Goal: Information Seeking & Learning: Learn about a topic

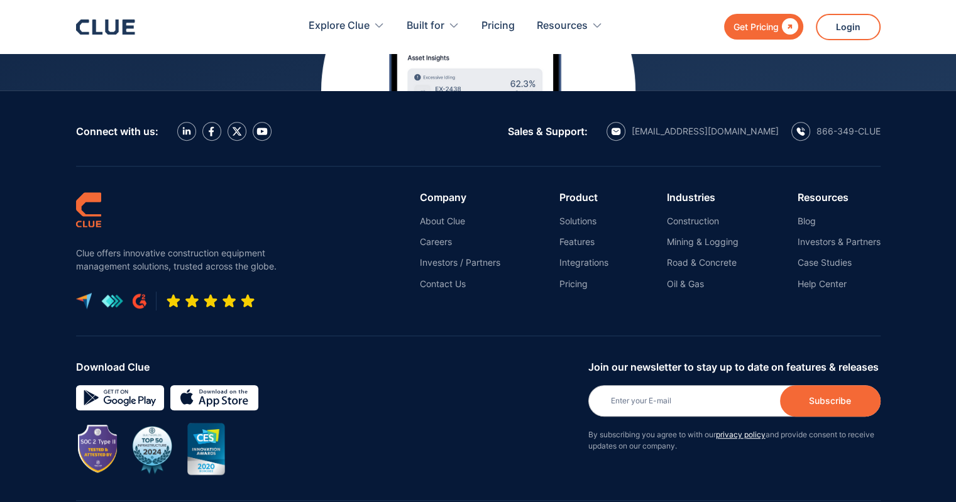
scroll to position [5757, 0]
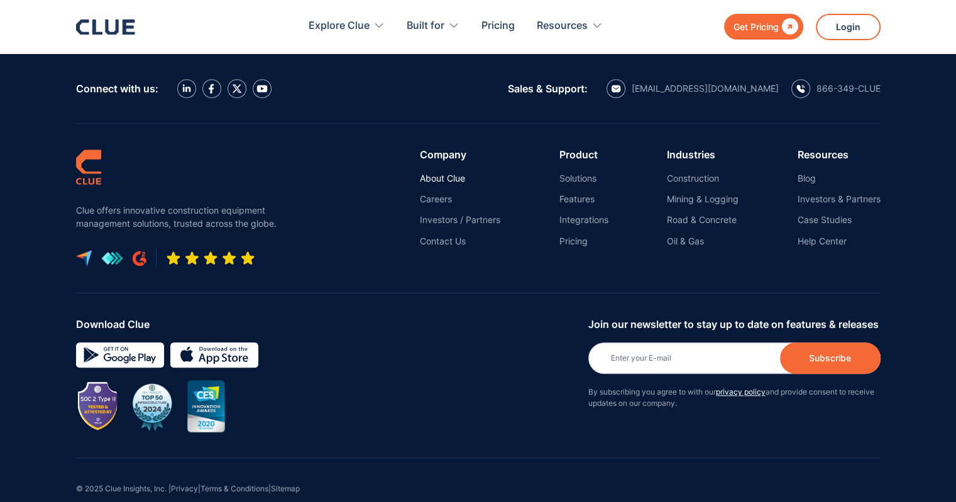
click at [437, 173] on link "About Clue" at bounding box center [460, 178] width 80 height 11
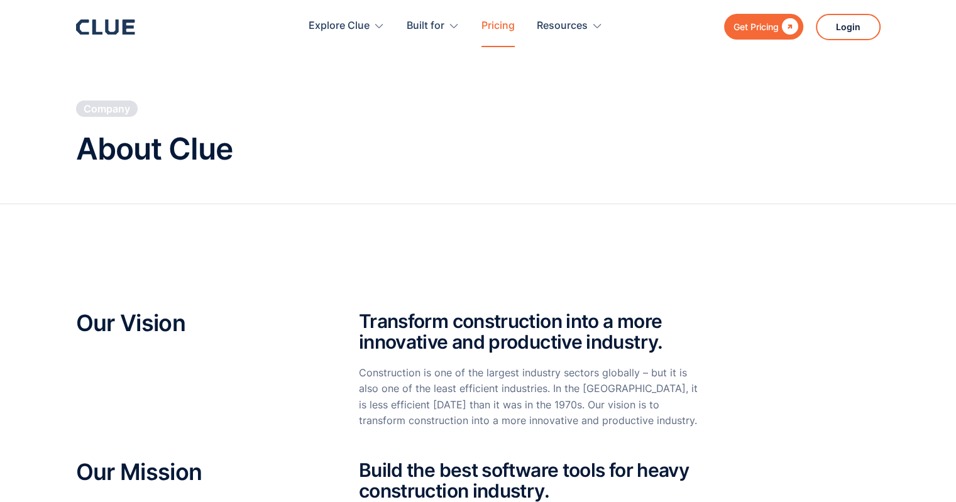
click at [509, 24] on link "Pricing" at bounding box center [497, 26] width 33 height 40
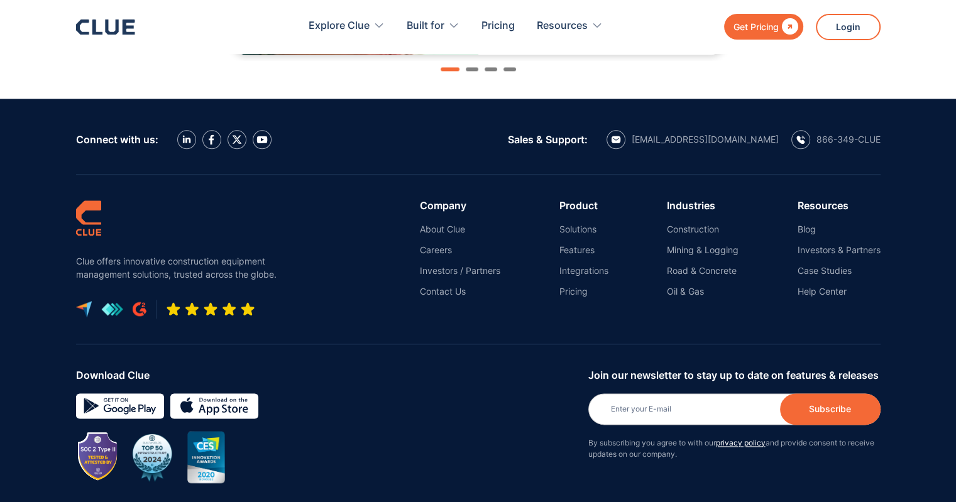
scroll to position [1554, 0]
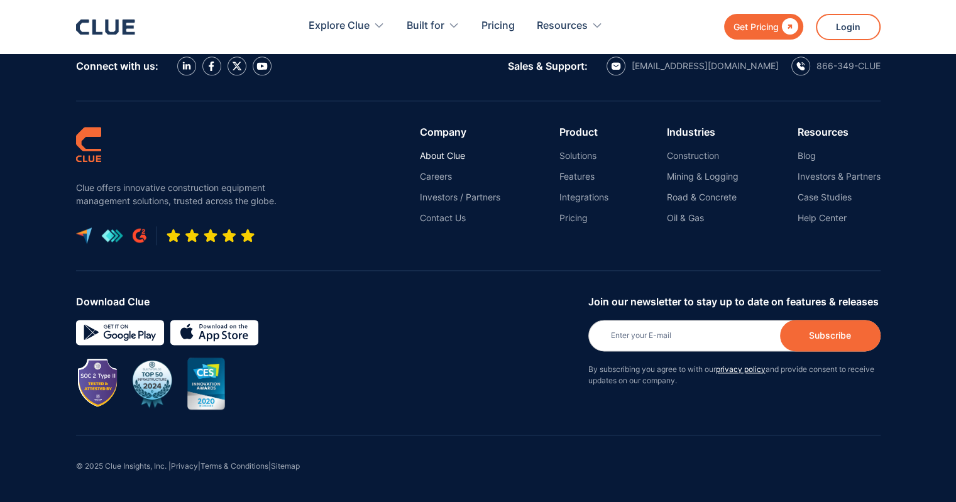
click at [447, 150] on link "About Clue" at bounding box center [460, 155] width 80 height 11
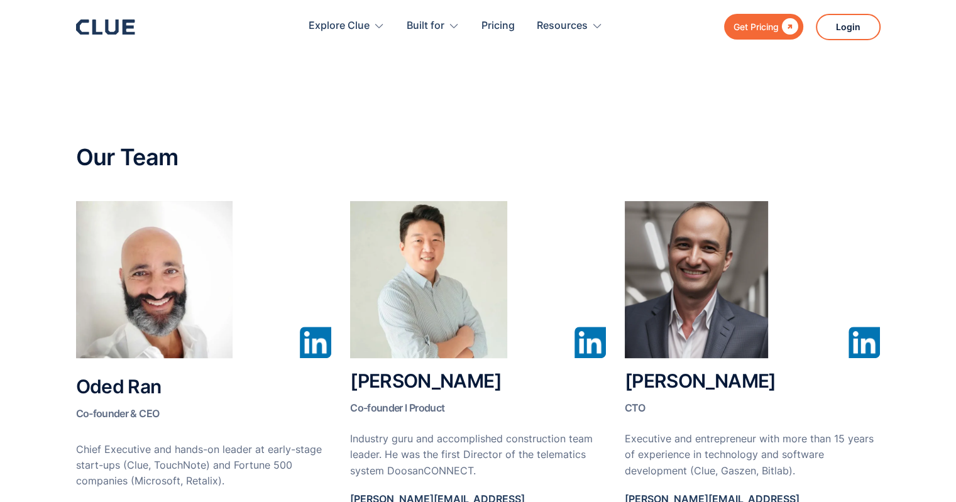
scroll to position [577, 0]
